Goal: Obtain resource: Obtain resource

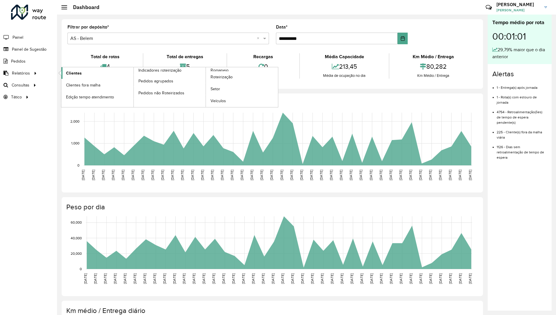
click at [71, 74] on span "Clientes" at bounding box center [74, 73] width 16 height 6
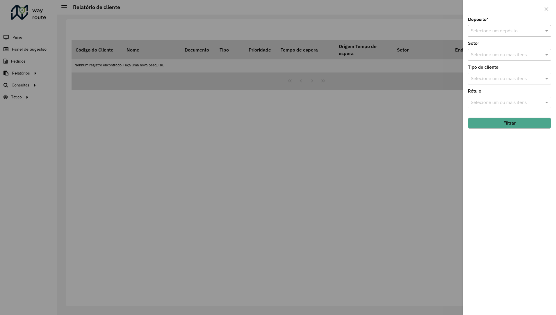
click at [522, 33] on input "text" at bounding box center [504, 31] width 66 height 7
click at [501, 54] on div "CDD Belem" at bounding box center [509, 58] width 83 height 10
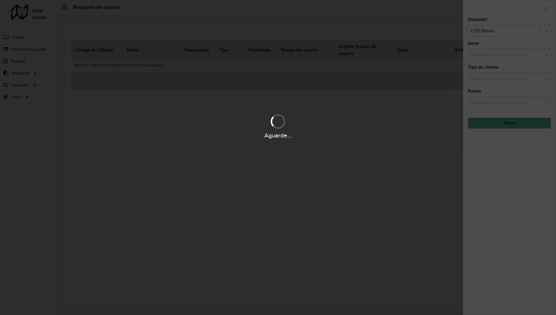
click at [505, 53] on div "Aguarde..." at bounding box center [278, 157] width 556 height 315
click at [507, 56] on div "Aguarde..." at bounding box center [278, 157] width 556 height 315
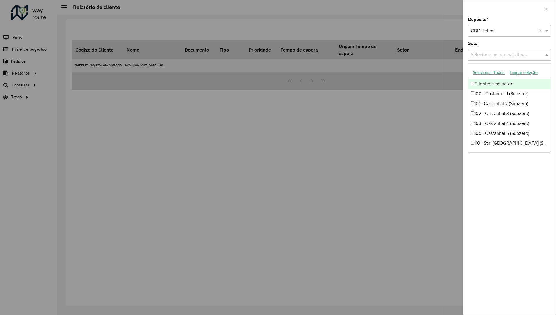
click at [507, 55] on input "text" at bounding box center [506, 54] width 74 height 7
click at [492, 82] on div "Clientes sem setor" at bounding box center [509, 84] width 83 height 10
click at [491, 83] on div "Clientes sem setor" at bounding box center [509, 84] width 83 height 10
click at [498, 73] on button "Selecionar Todos" at bounding box center [488, 72] width 37 height 9
click at [505, 41] on div "Depósito * Selecione um depósito × CDD Belem × Setor Selecione um ou mais itens…" at bounding box center [509, 165] width 92 height 297
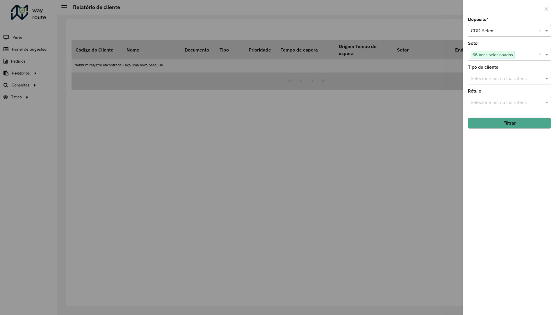
click at [499, 74] on div "Selecione um ou mais itens" at bounding box center [509, 79] width 83 height 12
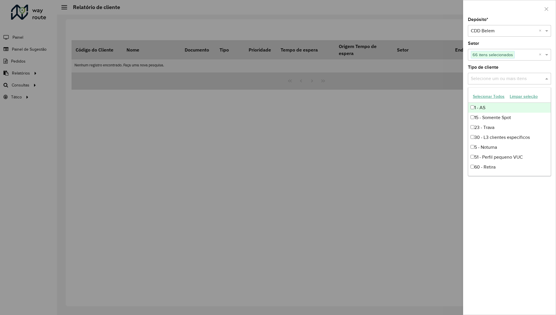
click at [489, 97] on button "Selecionar Todos" at bounding box center [488, 96] width 37 height 9
click at [518, 61] on div "Depósito * Selecione um depósito × CDD Belem × Setor Selecione um ou mais itens…" at bounding box center [509, 165] width 92 height 297
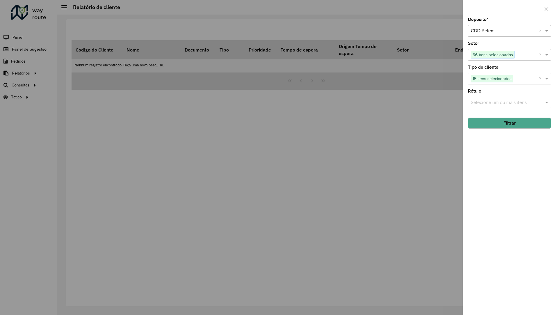
click at [491, 101] on input "text" at bounding box center [506, 102] width 74 height 7
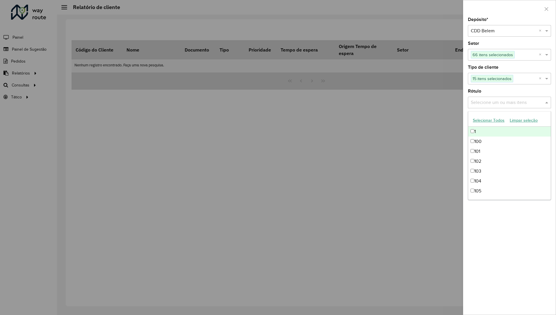
click at [480, 122] on button "Selecionar Todos" at bounding box center [488, 120] width 37 height 9
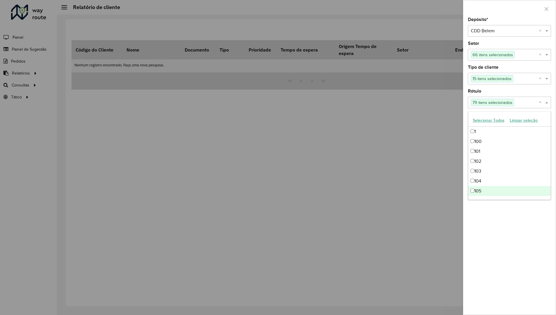
click at [501, 212] on div "Depósito * Selecione um depósito × CDD Belem × Setor Selecione um ou mais itens…" at bounding box center [509, 165] width 92 height 297
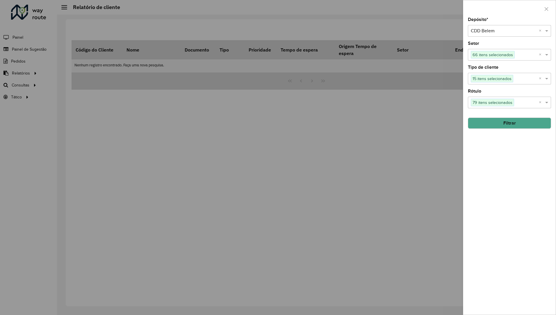
click at [504, 122] on button "Filtrar" at bounding box center [509, 122] width 83 height 11
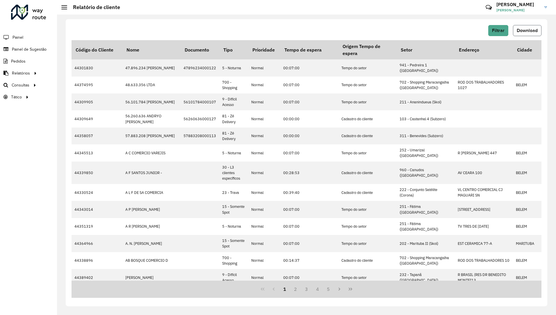
click at [526, 28] on span "Download" at bounding box center [527, 30] width 21 height 5
click at [269, 16] on div "Filtrar Download Código do Cliente Nome Documento Tipo Prioridade Tempo de espe…" at bounding box center [306, 165] width 499 height 300
click at [498, 30] on span "Filtrar" at bounding box center [498, 30] width 13 height 5
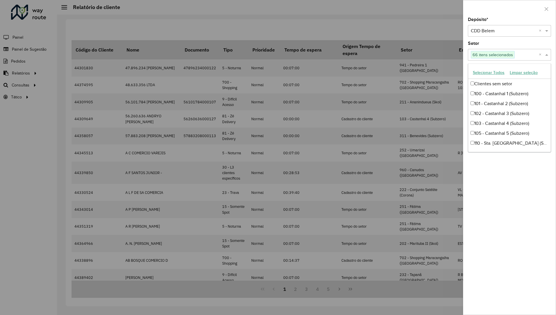
click at [549, 53] on span at bounding box center [547, 54] width 7 height 7
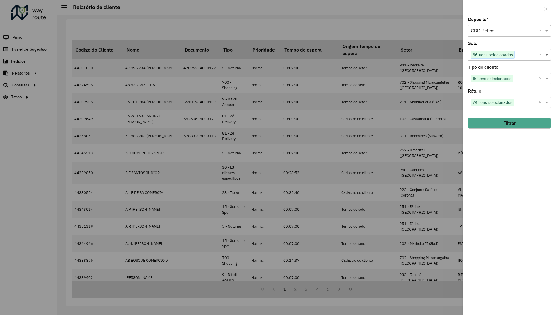
click at [549, 53] on span at bounding box center [547, 54] width 7 height 7
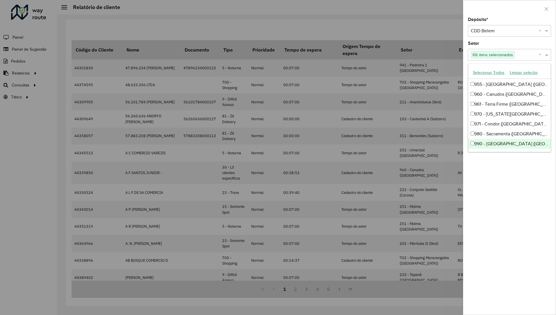
click at [409, 29] on div at bounding box center [278, 157] width 556 height 315
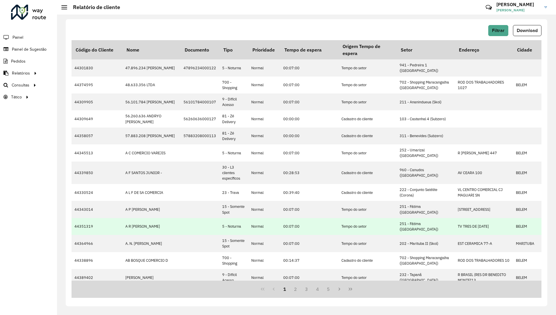
scroll to position [114, 0]
